Goal: Check status: Check status

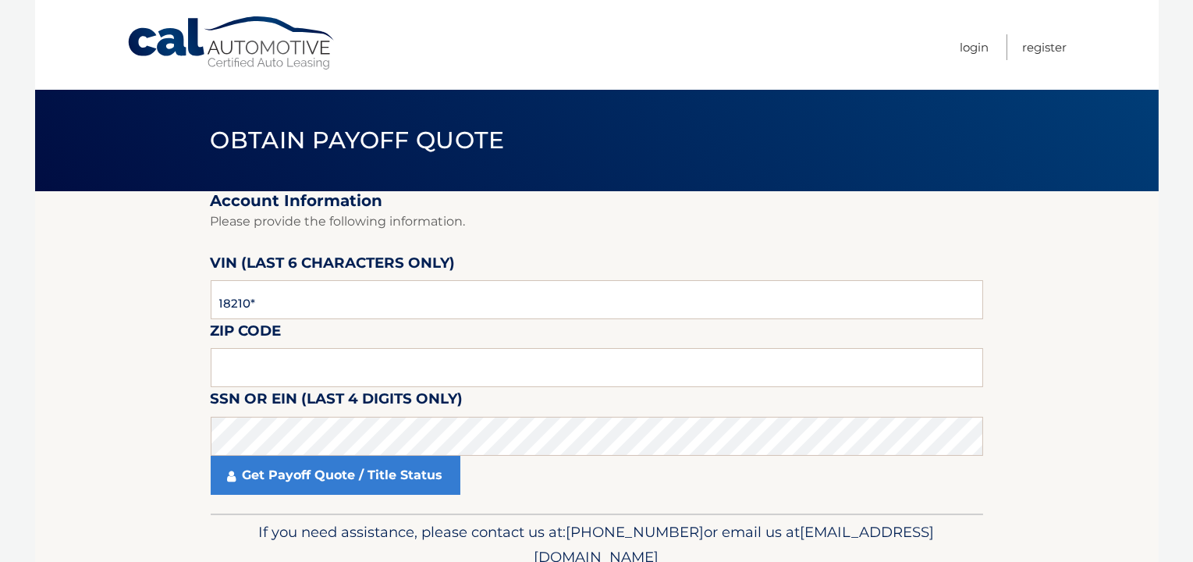
type input "182100"
click at [418, 369] on input "text" at bounding box center [597, 367] width 772 height 39
type input "11413"
click button "For Originating Dealer" at bounding box center [0, 0] width 0 height 0
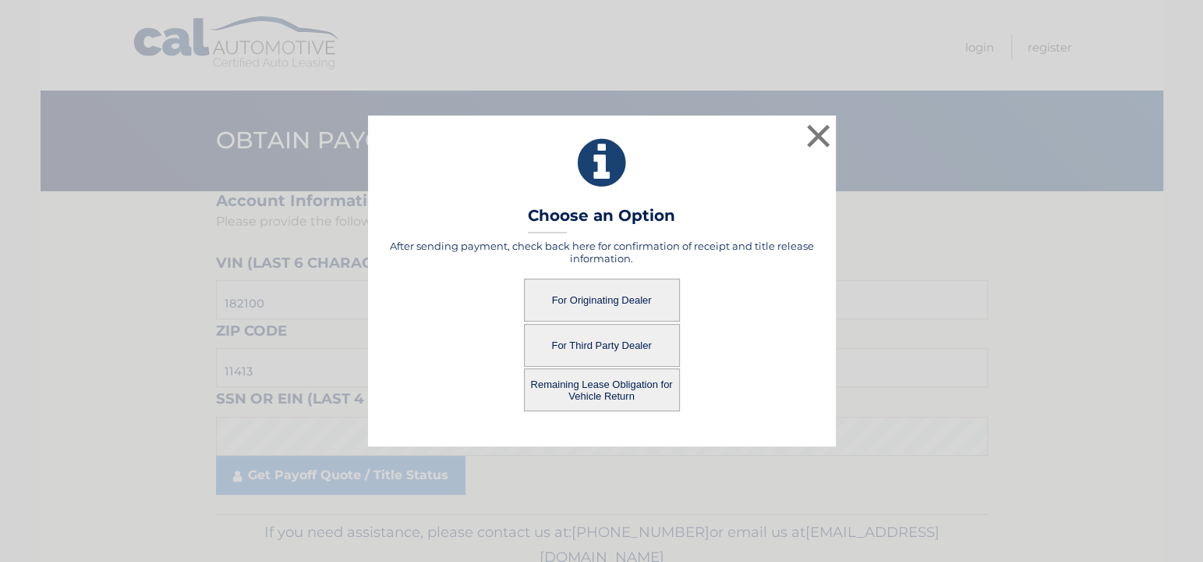
click at [649, 306] on button "For Originating Dealer" at bounding box center [602, 299] width 156 height 43
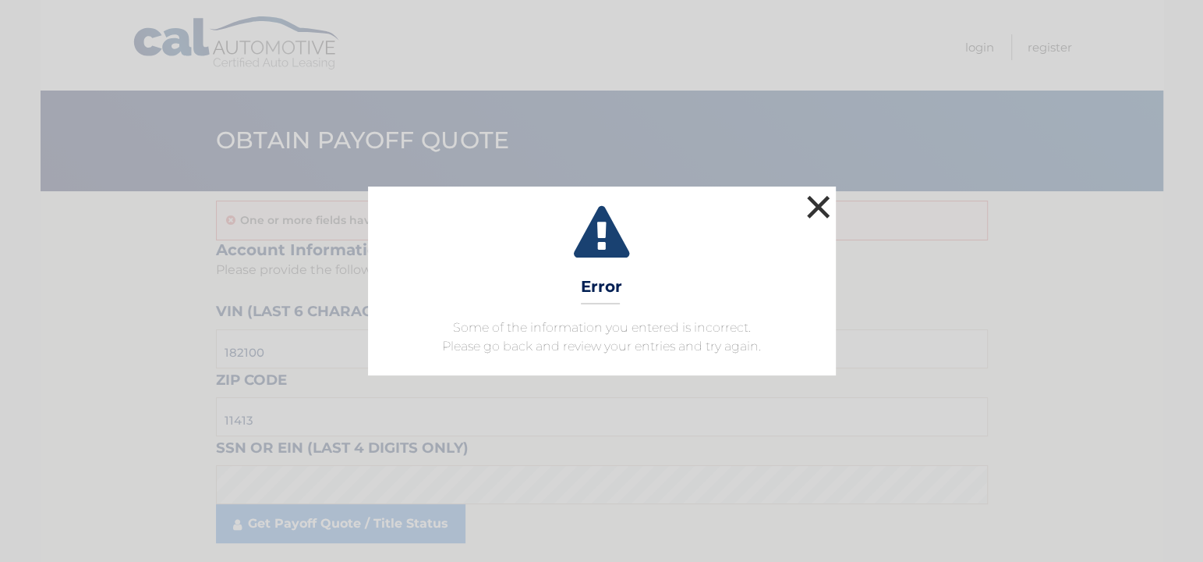
click at [824, 207] on button "×" at bounding box center [818, 206] width 31 height 31
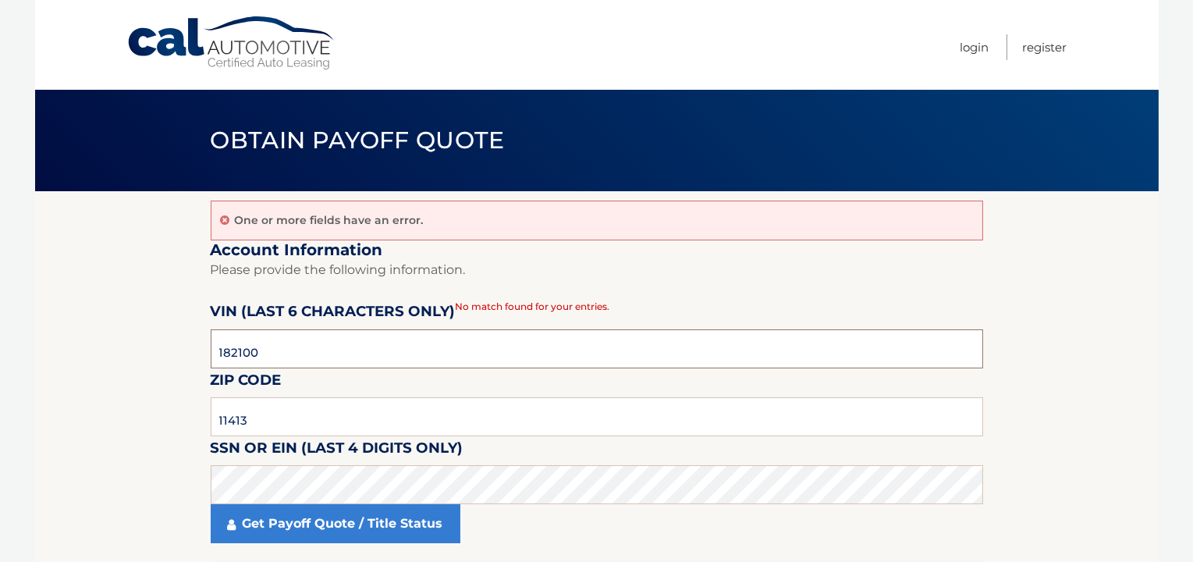
drag, startPoint x: 280, startPoint y: 353, endPoint x: -44, endPoint y: 360, distance: 323.8
click at [0, 360] on html "Cal Automotive Menu Login Register Obtain Payoff Quote" at bounding box center [596, 281] width 1193 height 562
type input "182100"
drag, startPoint x: 302, startPoint y: 424, endPoint x: 0, endPoint y: 395, distance: 303.2
click at [0, 395] on body "Cal Automotive Menu Login Register Obtain Payoff Quote" at bounding box center [596, 281] width 1193 height 562
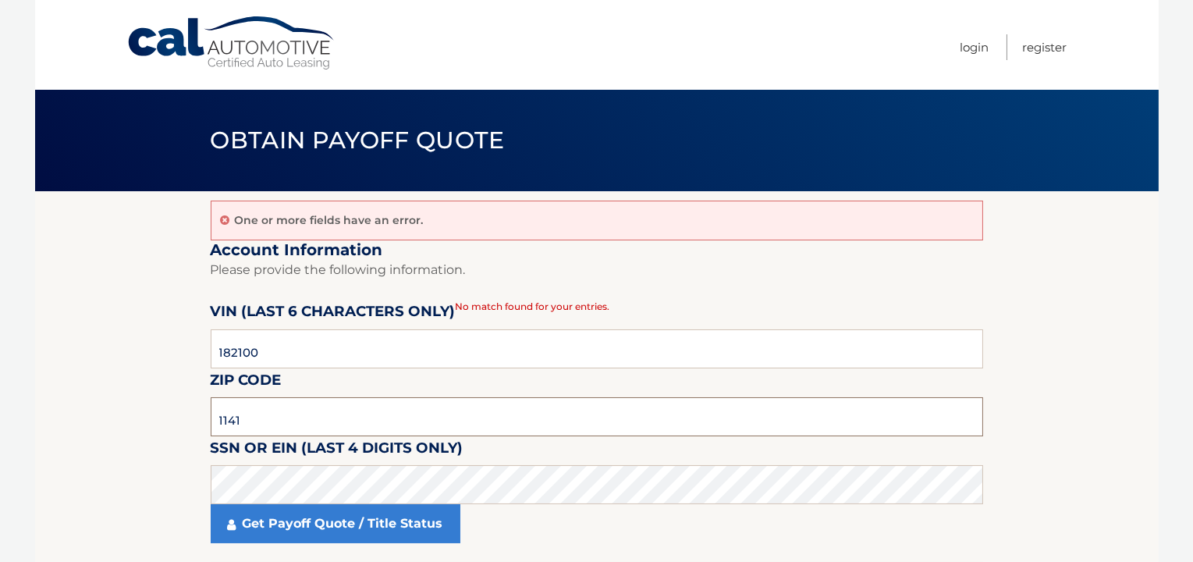
type input "11413"
click at [0, 473] on html "Cal Automotive Menu Login Register Obtain Payoff Quote" at bounding box center [596, 281] width 1193 height 562
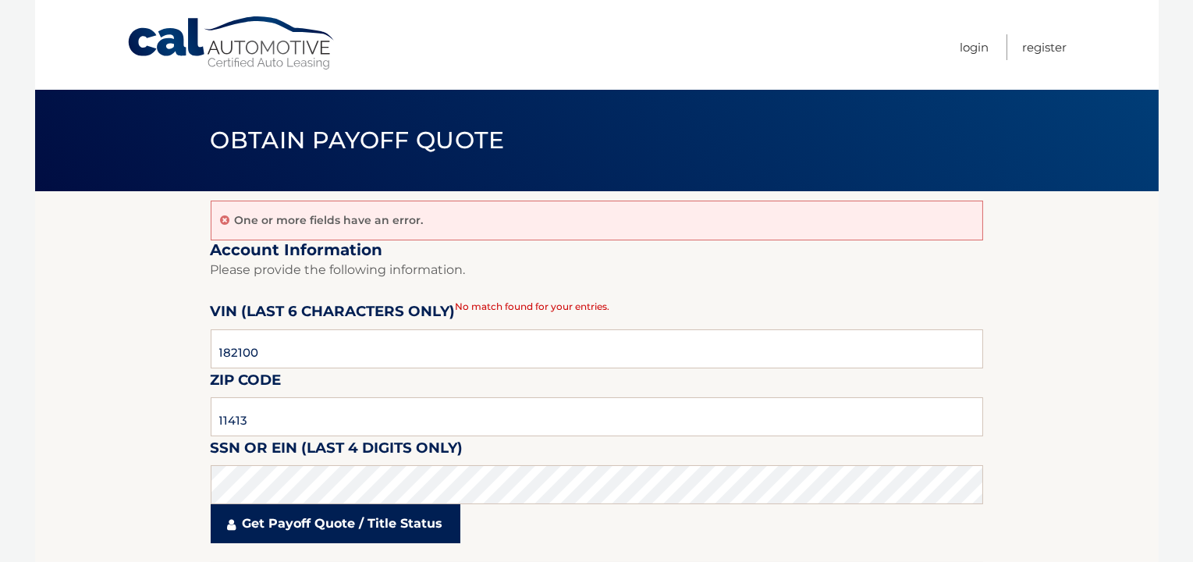
click at [321, 519] on link "Get Payoff Quote / Title Status" at bounding box center [336, 523] width 250 height 39
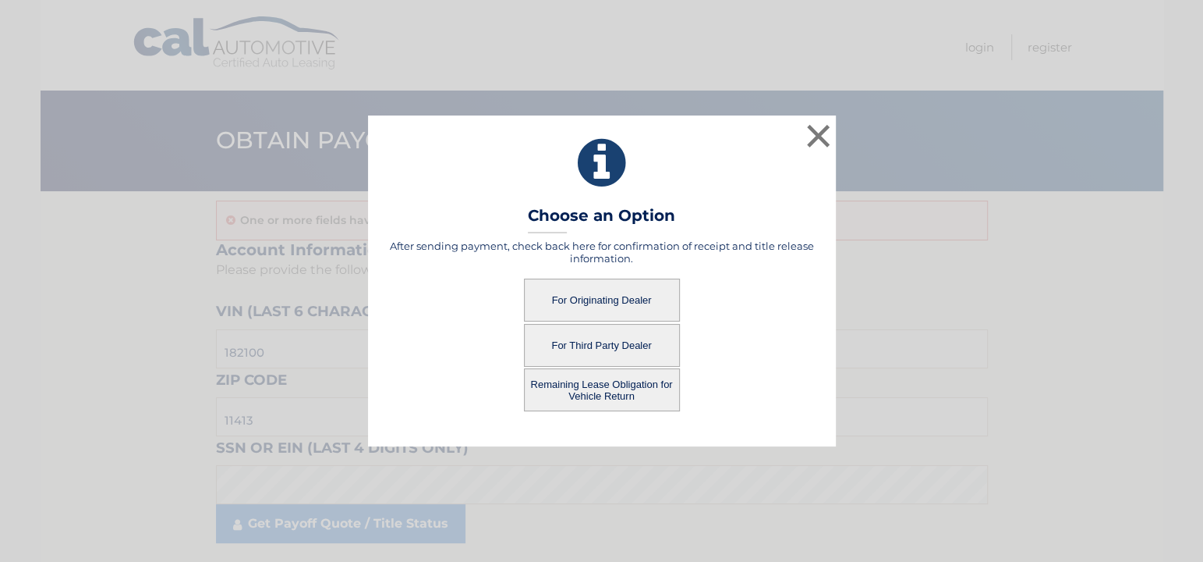
click at [612, 292] on button "For Originating Dealer" at bounding box center [602, 299] width 156 height 43
click at [611, 297] on button "For Originating Dealer" at bounding box center [602, 299] width 156 height 43
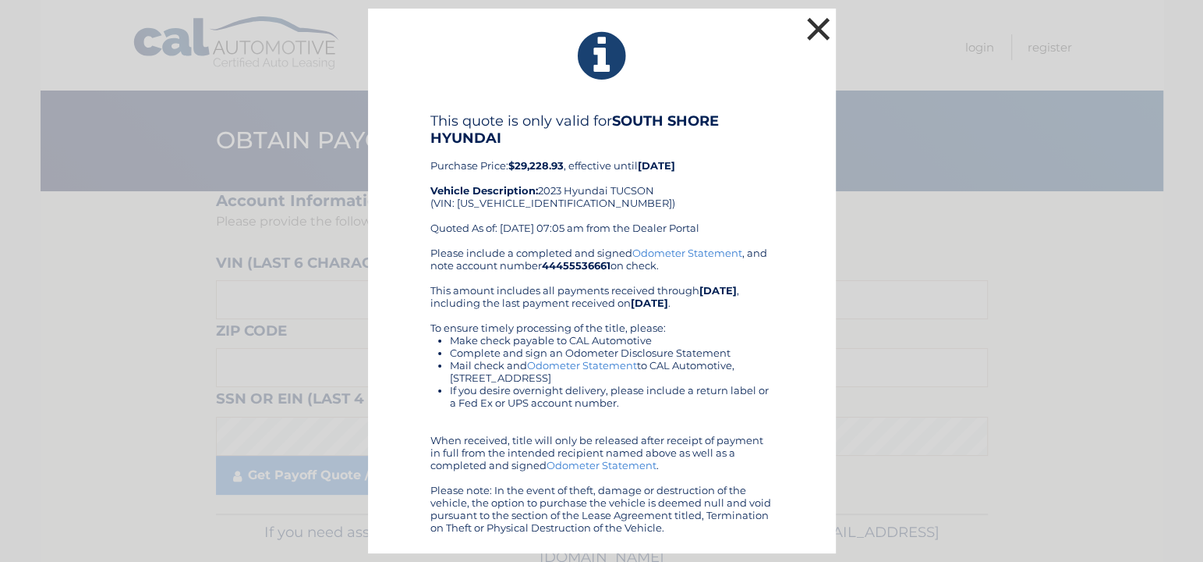
drag, startPoint x: 811, startPoint y: 22, endPoint x: 936, endPoint y: 39, distance: 126.0
click at [814, 23] on button "×" at bounding box center [818, 28] width 31 height 31
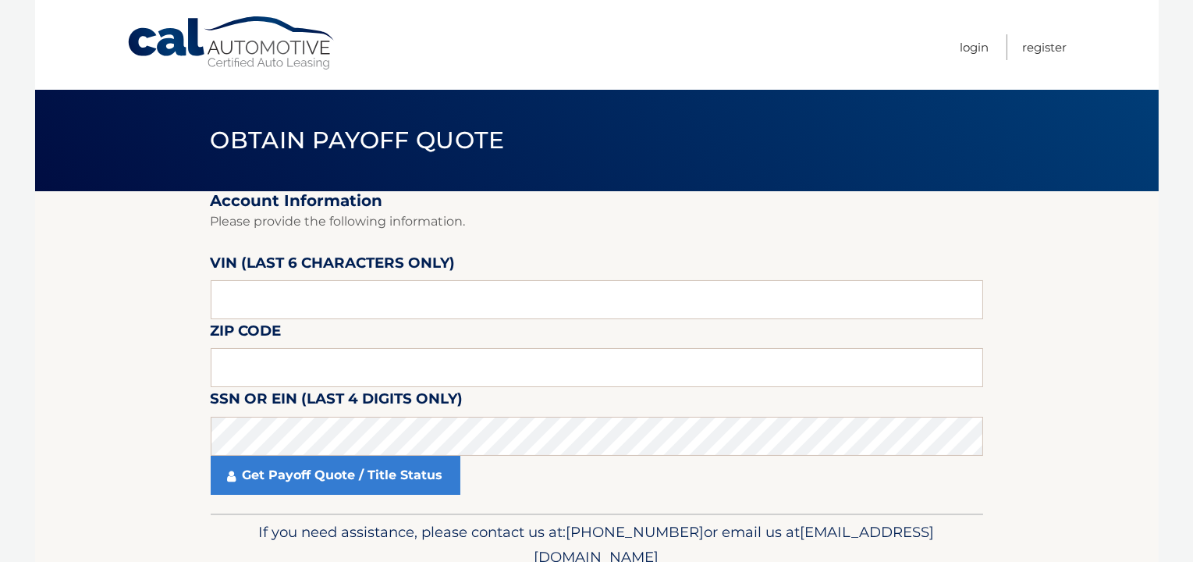
click at [283, 41] on link "Cal Automotive" at bounding box center [231, 43] width 211 height 55
